Goal: Task Accomplishment & Management: Use online tool/utility

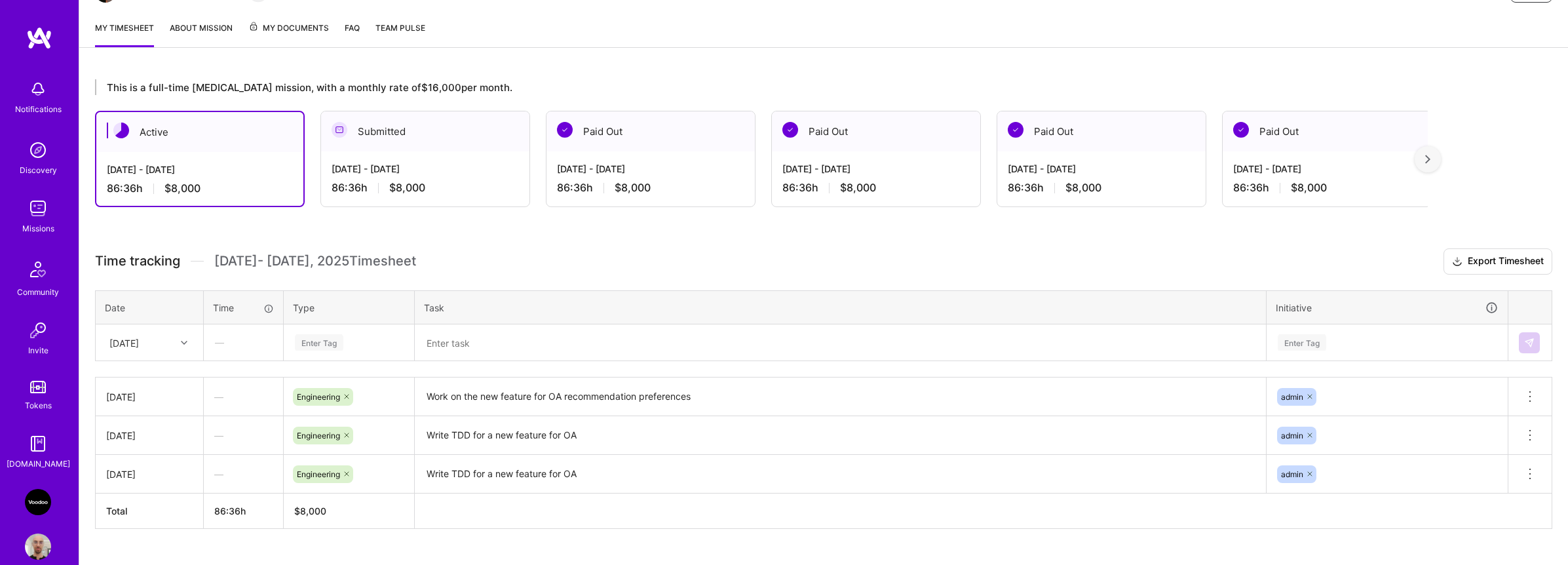
scroll to position [189, 0]
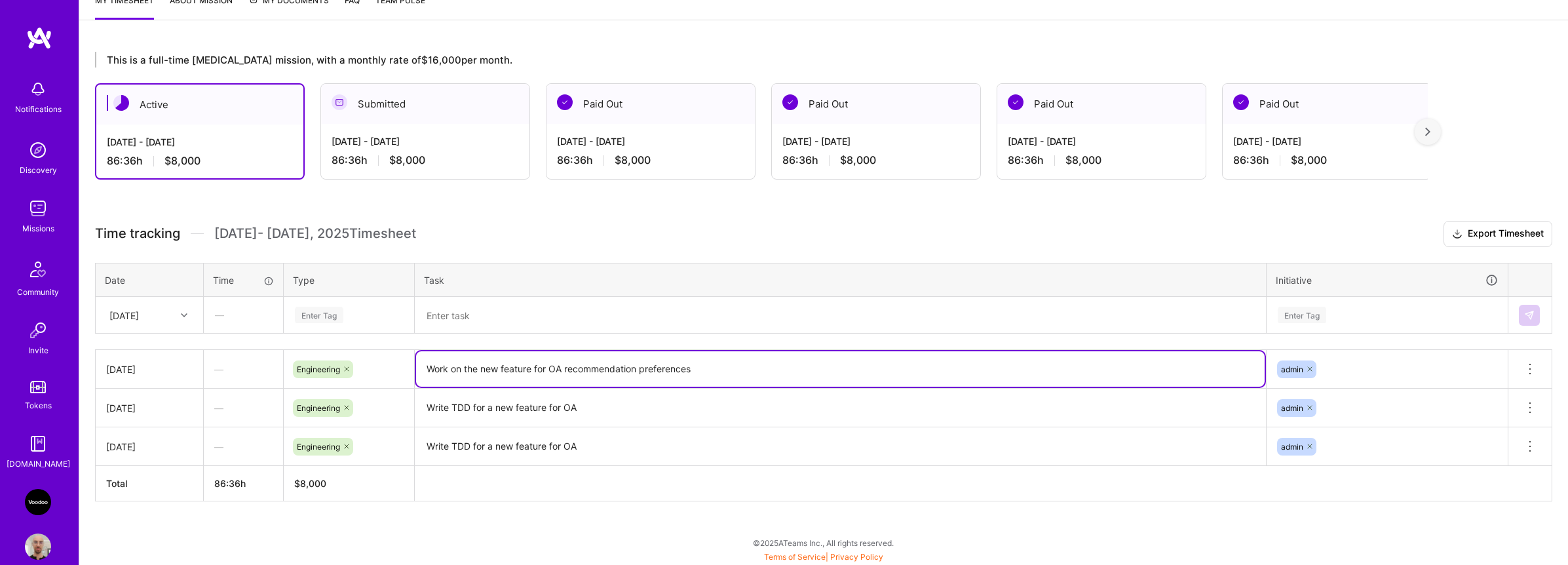
click at [448, 366] on textarea "Work on the new feature for OA recommendation preferences" at bounding box center [841, 368] width 849 height 35
click at [351, 319] on div "Enter Tag" at bounding box center [349, 315] width 111 height 17
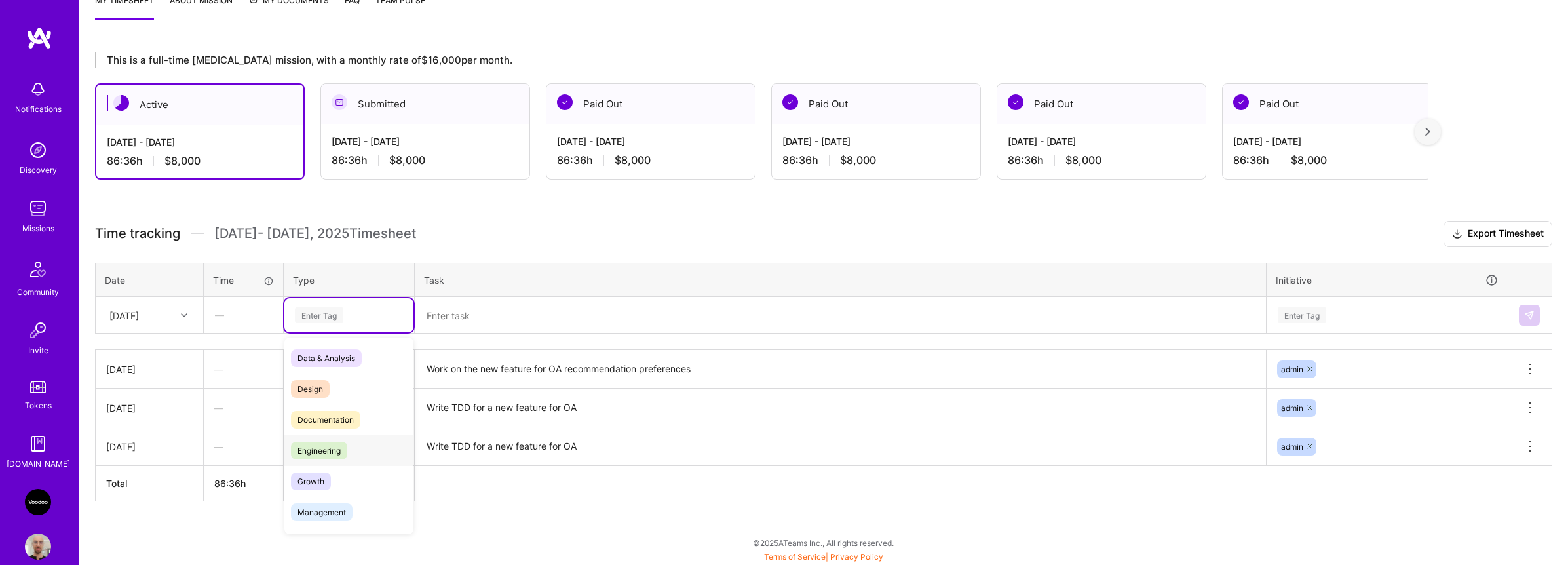
click at [330, 444] on span "Engineering" at bounding box center [319, 450] width 56 height 18
click at [476, 326] on textarea at bounding box center [841, 315] width 849 height 34
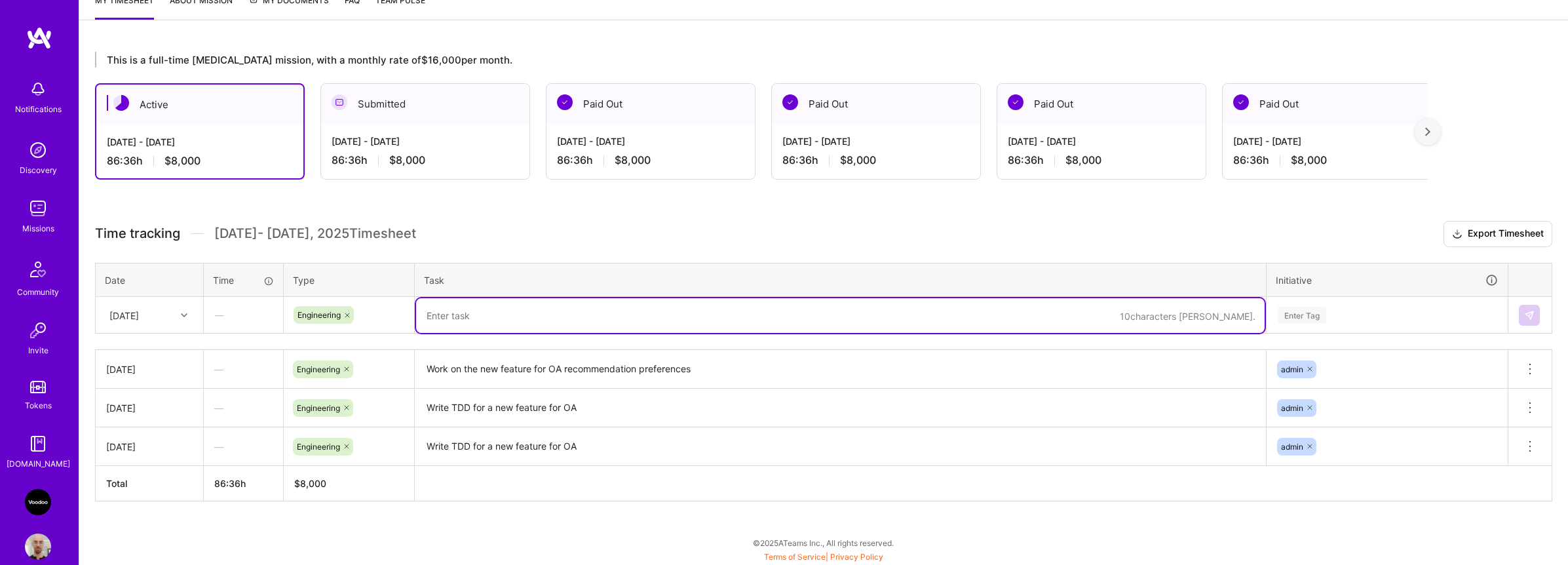
paste textarea "Work on the new feature for OA recommendation preferences"
type textarea "Work on the new feature for OA recommendation preferences"
click at [1380, 320] on div "Enter Tag" at bounding box center [1387, 315] width 222 height 17
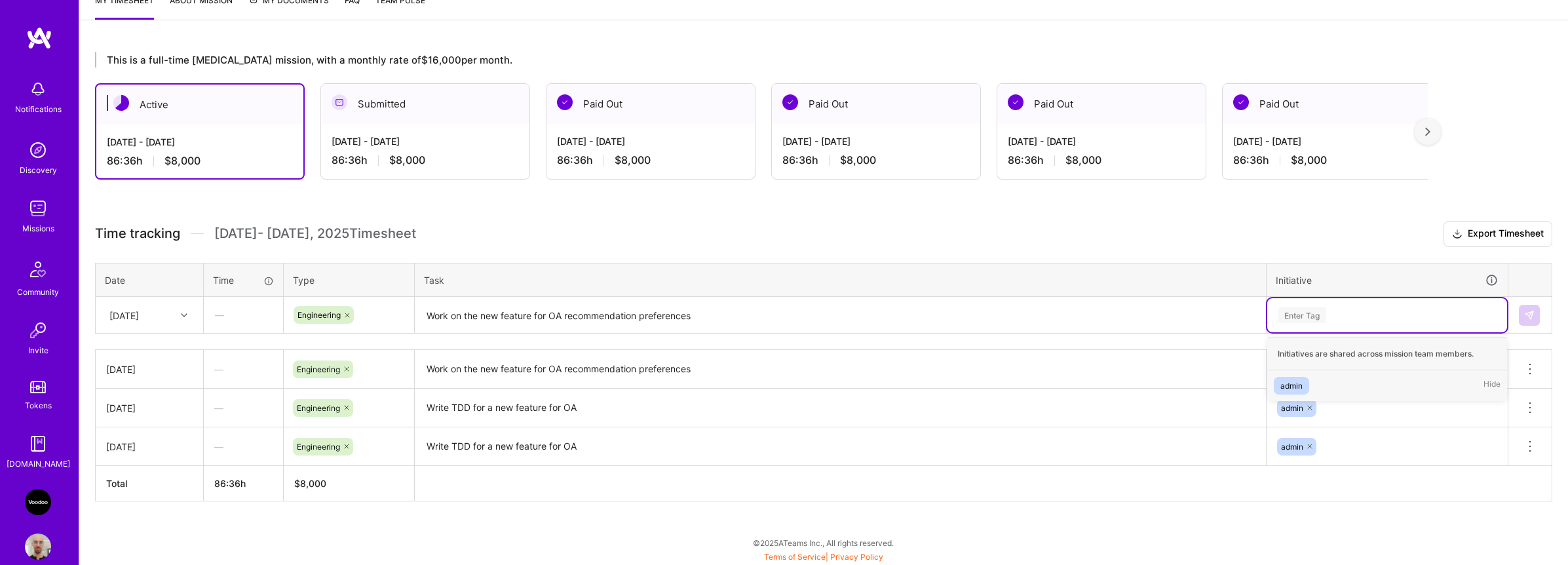
click at [1330, 378] on div "admin Hide" at bounding box center [1387, 386] width 240 height 31
click at [1527, 314] on img at bounding box center [1529, 316] width 11 height 11
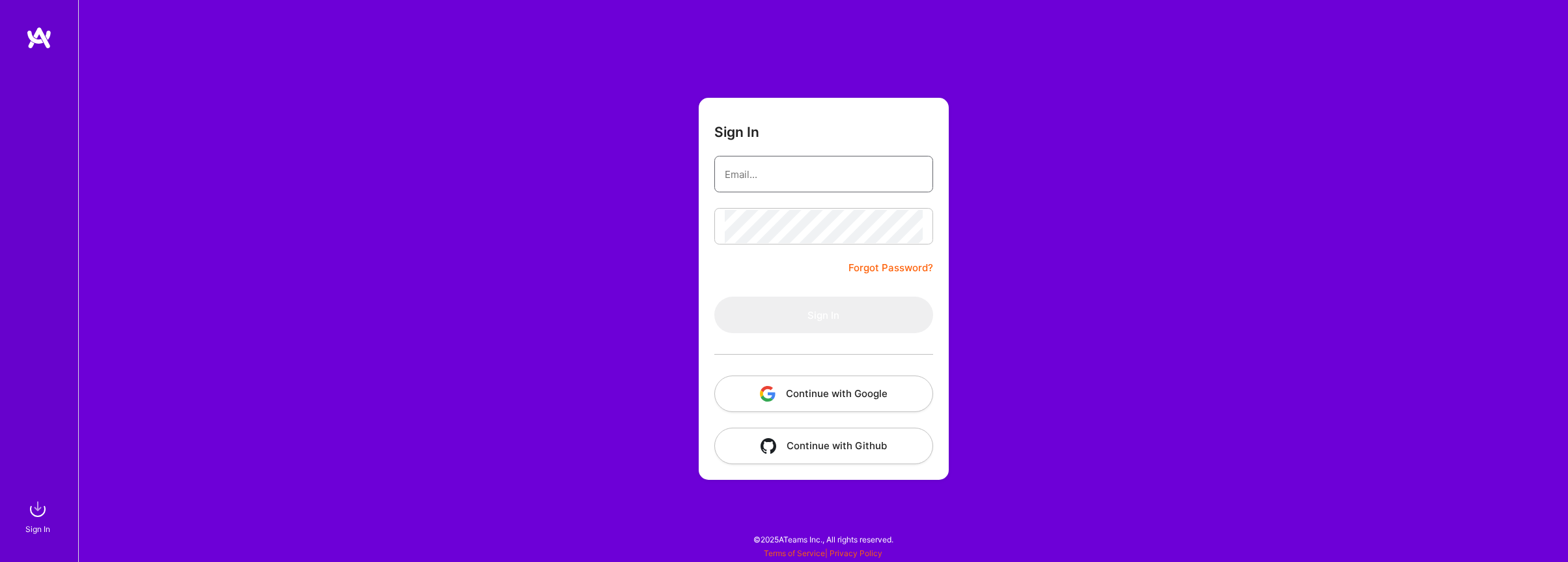
type input "[EMAIL_ADDRESS][DOMAIN_NAME]"
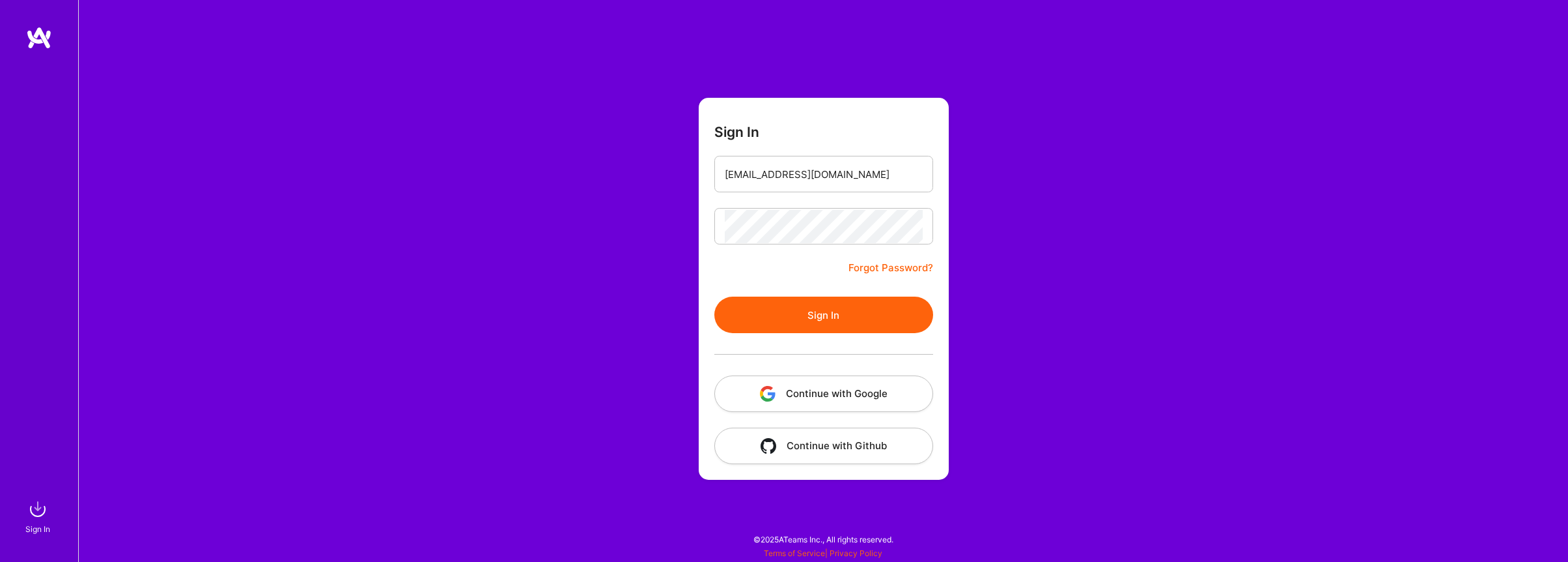
click at [811, 321] on button "Sign In" at bounding box center [823, 315] width 219 height 36
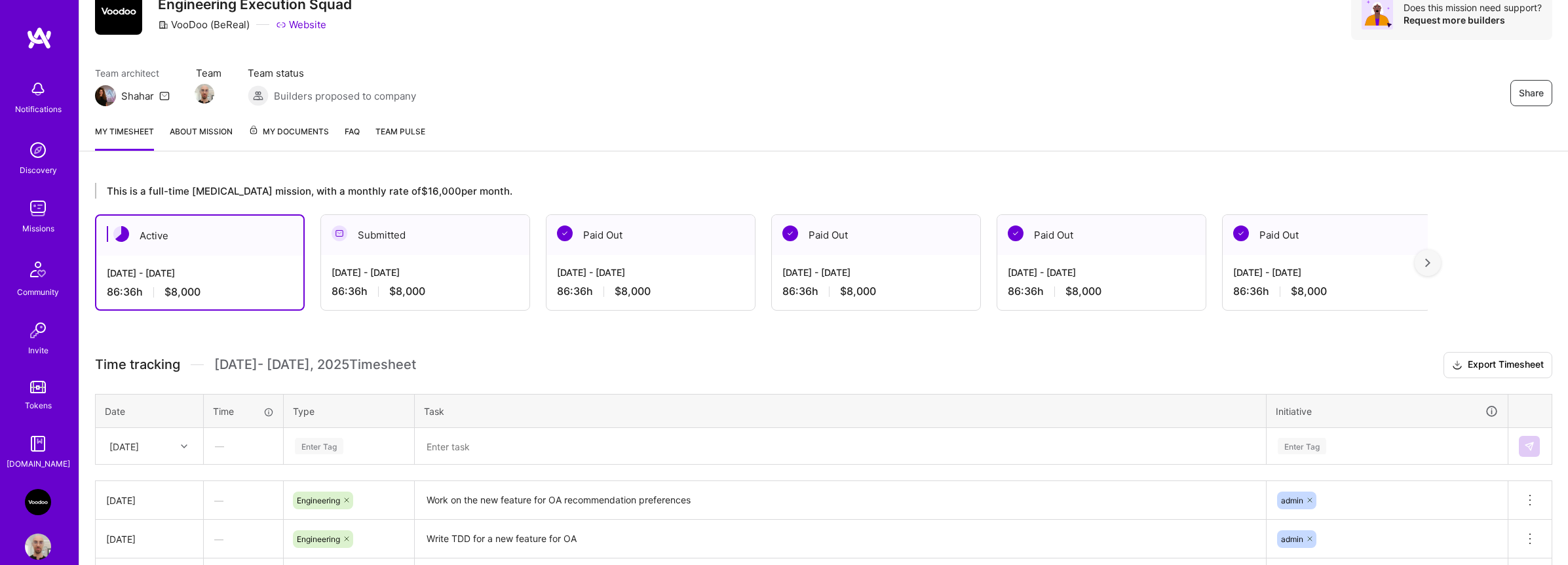
scroll to position [189, 0]
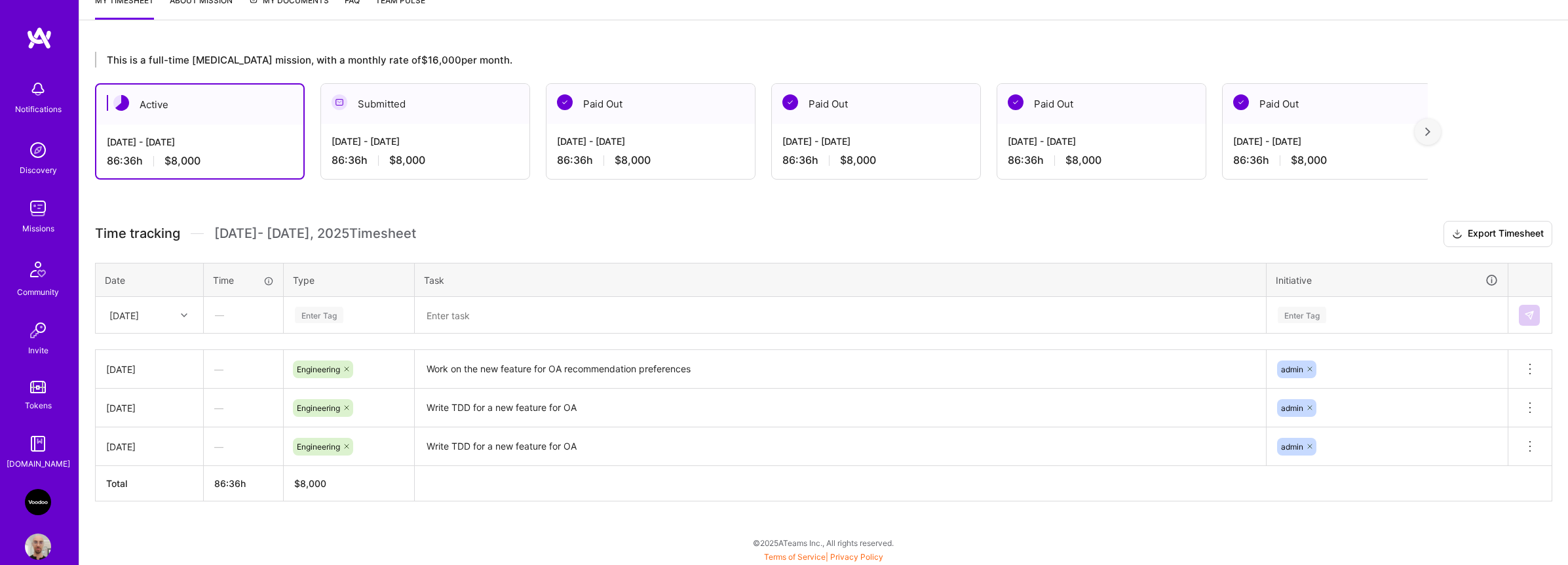
click at [385, 311] on div "Enter Tag" at bounding box center [349, 315] width 111 height 17
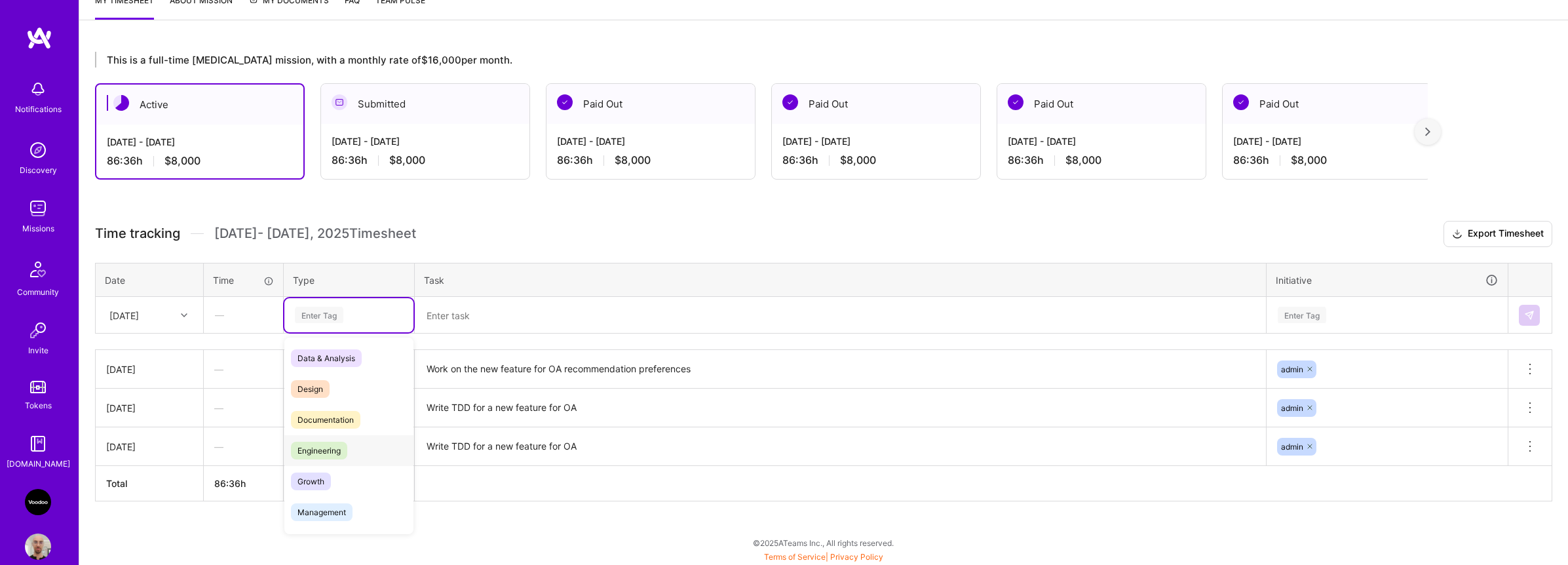
click at [334, 442] on span "Engineering" at bounding box center [319, 450] width 56 height 18
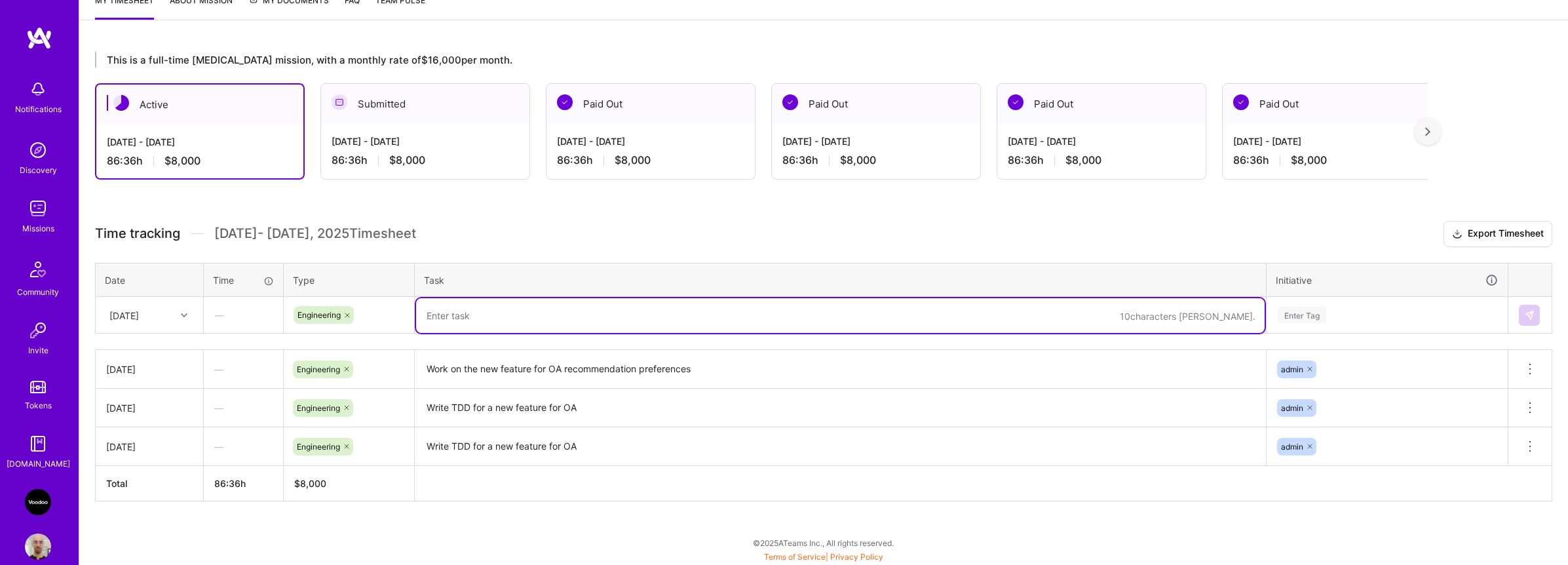
click at [550, 330] on textarea at bounding box center [841, 316] width 849 height 35
paste textarea "Work on the new feature for OA recommendation preferences"
type textarea "Work on the new feature for OA recommendation preferences"
click at [1341, 321] on div "Enter Tag" at bounding box center [1387, 315] width 222 height 17
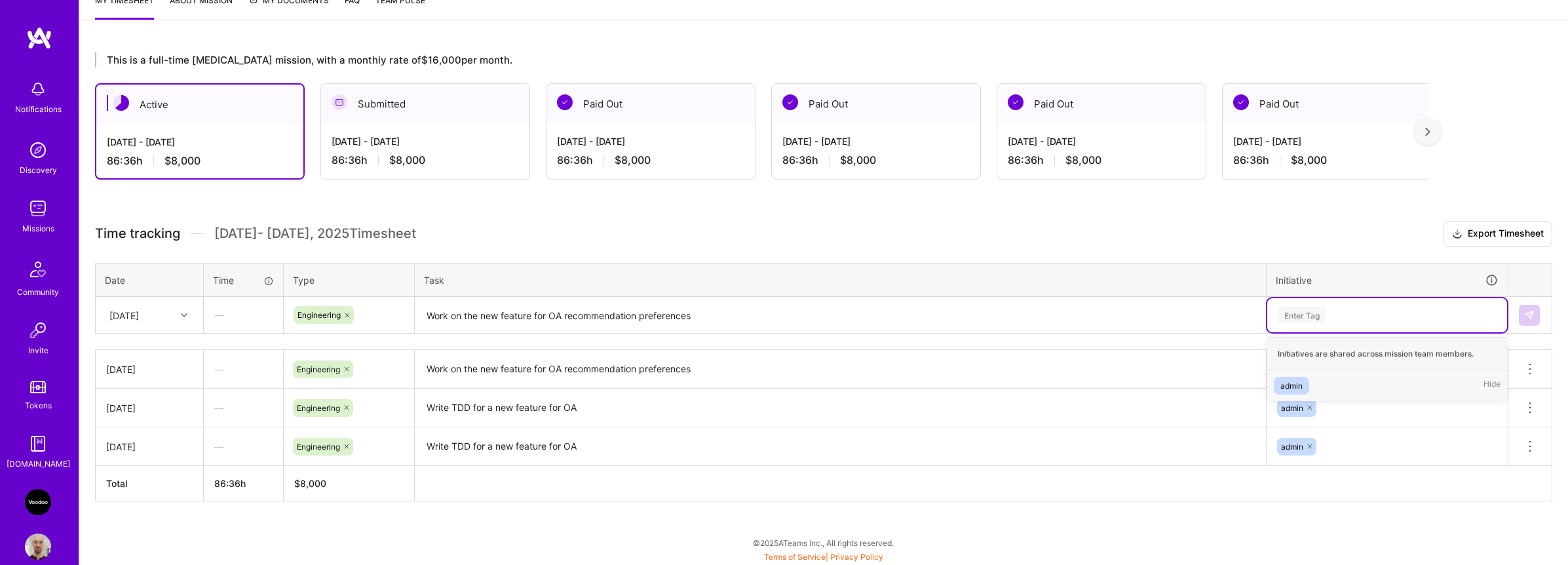
click at [1326, 386] on div "admin Hide" at bounding box center [1387, 386] width 240 height 31
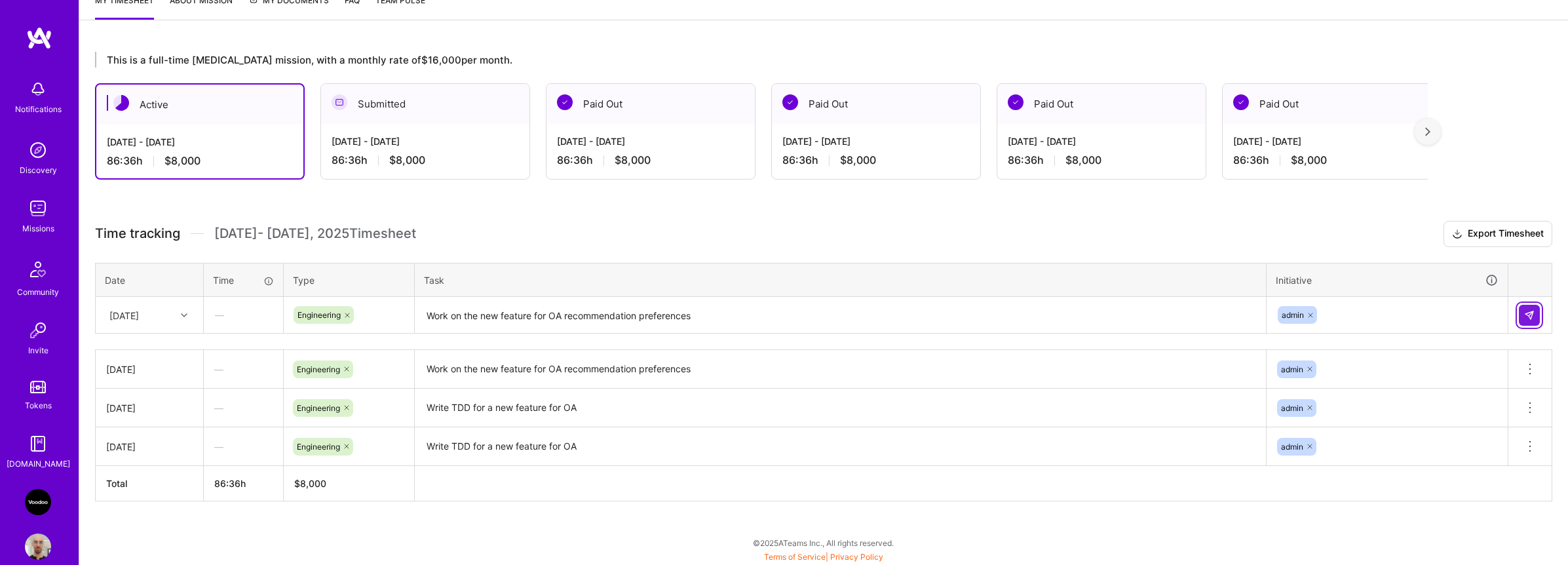
click at [1528, 314] on img at bounding box center [1529, 316] width 11 height 11
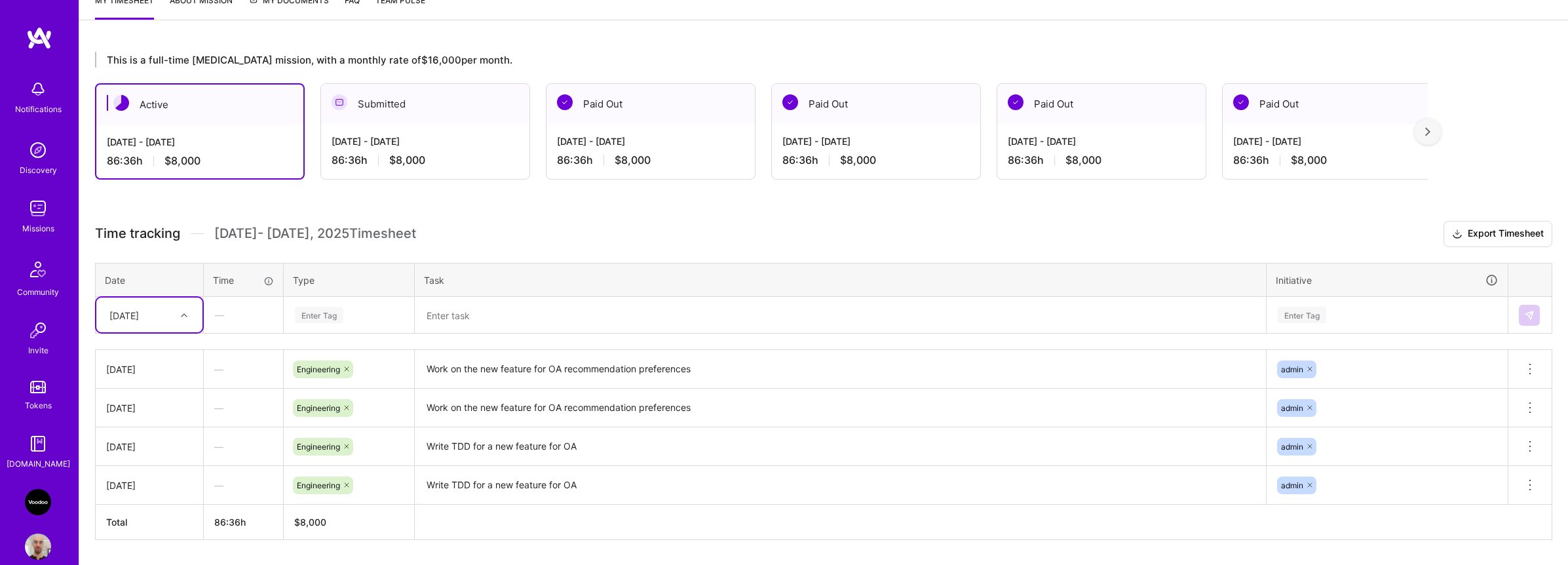
scroll to position [220, 0]
